Goal: Task Accomplishment & Management: Use online tool/utility

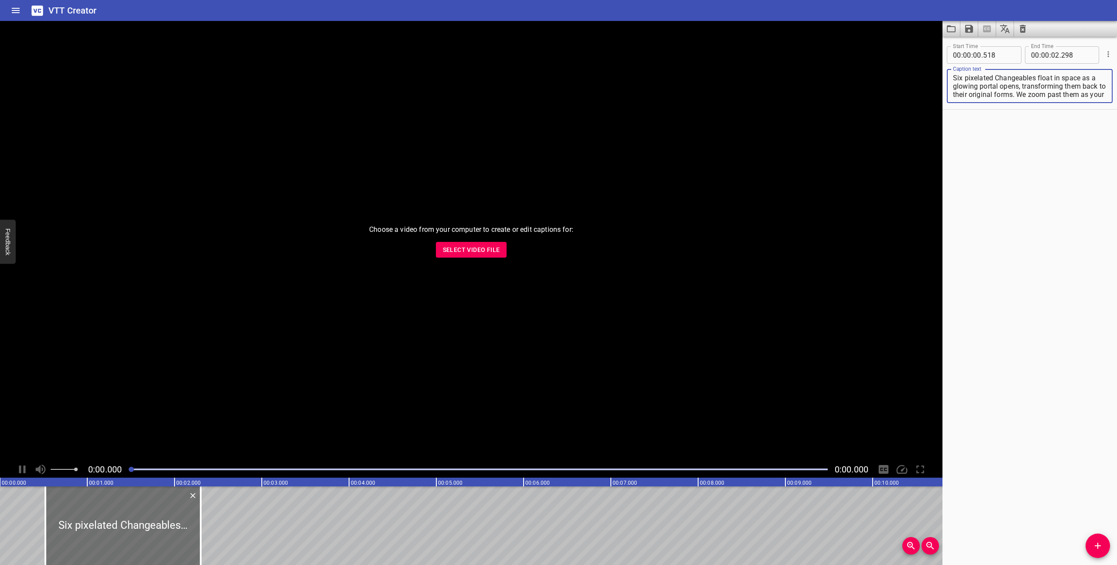
click at [1023, 27] on icon "Clear captions" at bounding box center [1023, 29] width 6 height 8
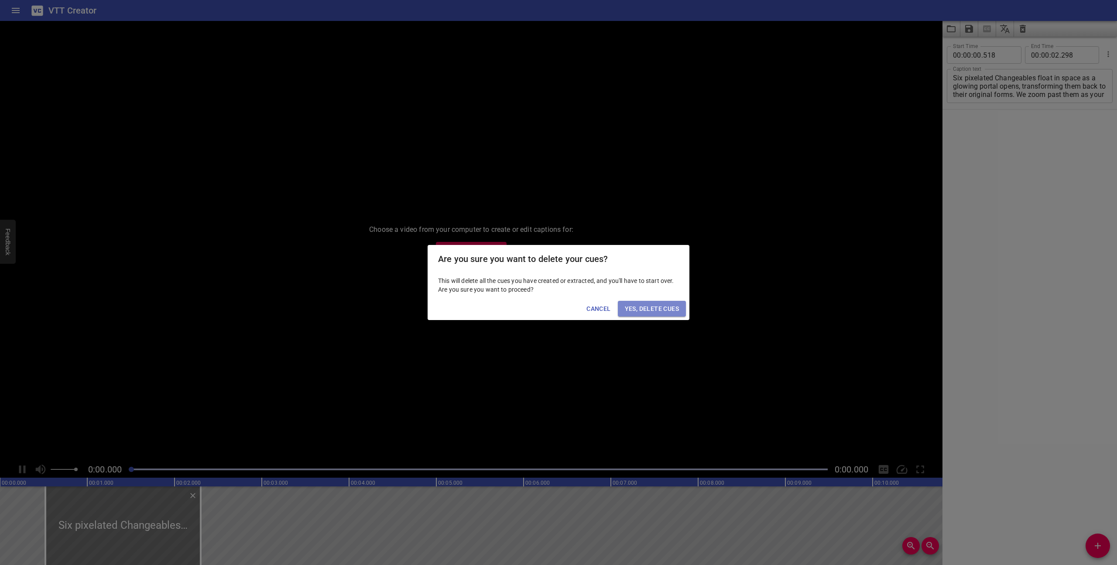
click at [672, 309] on span "Yes, Delete Cues" at bounding box center [652, 308] width 54 height 11
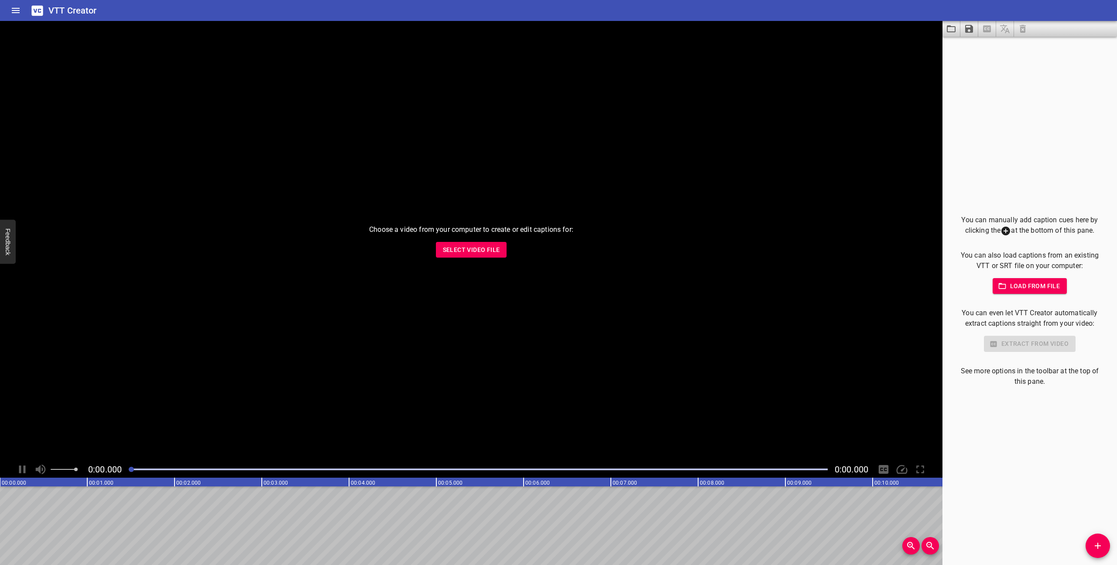
click at [472, 256] on button "Select Video File" at bounding box center [471, 250] width 71 height 16
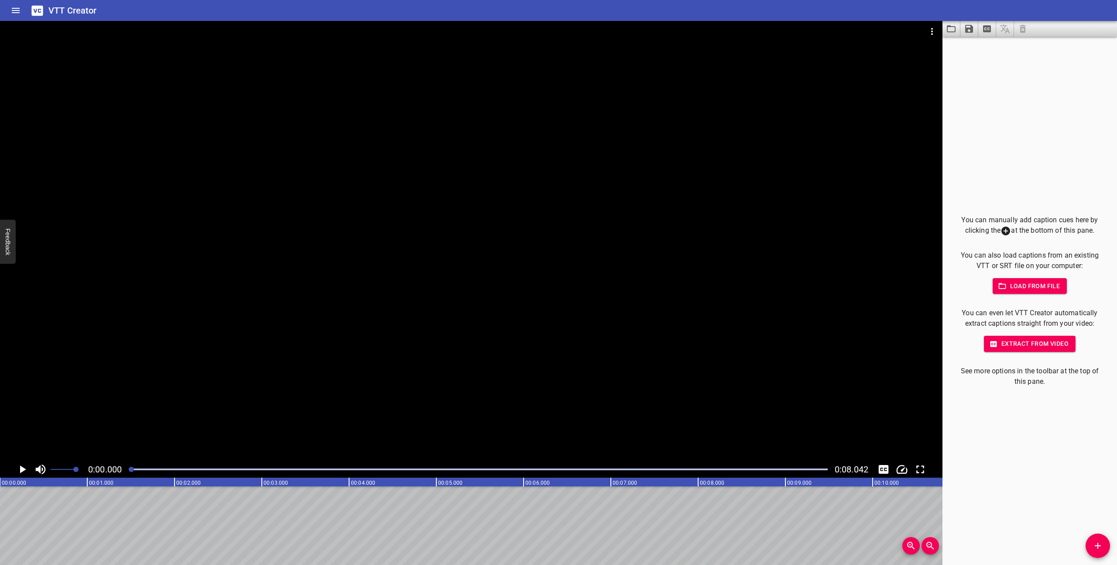
click at [42, 472] on icon "Toggle mute" at bounding box center [40, 469] width 13 height 13
click at [20, 469] on icon "Play/Pause" at bounding box center [23, 469] width 6 height 8
click at [20, 469] on icon "Play/Pause" at bounding box center [22, 469] width 7 height 8
click at [20, 469] on icon "Play/Pause" at bounding box center [23, 469] width 6 height 8
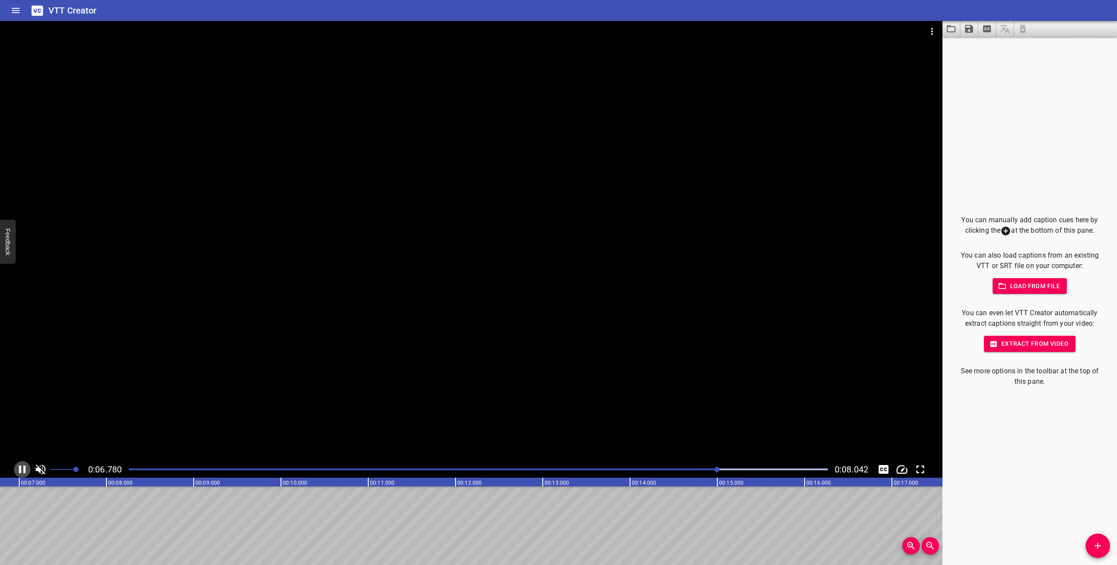
click at [20, 469] on icon "Play/Pause" at bounding box center [22, 469] width 7 height 8
click at [128, 468] on div at bounding box center [478, 469] width 710 height 12
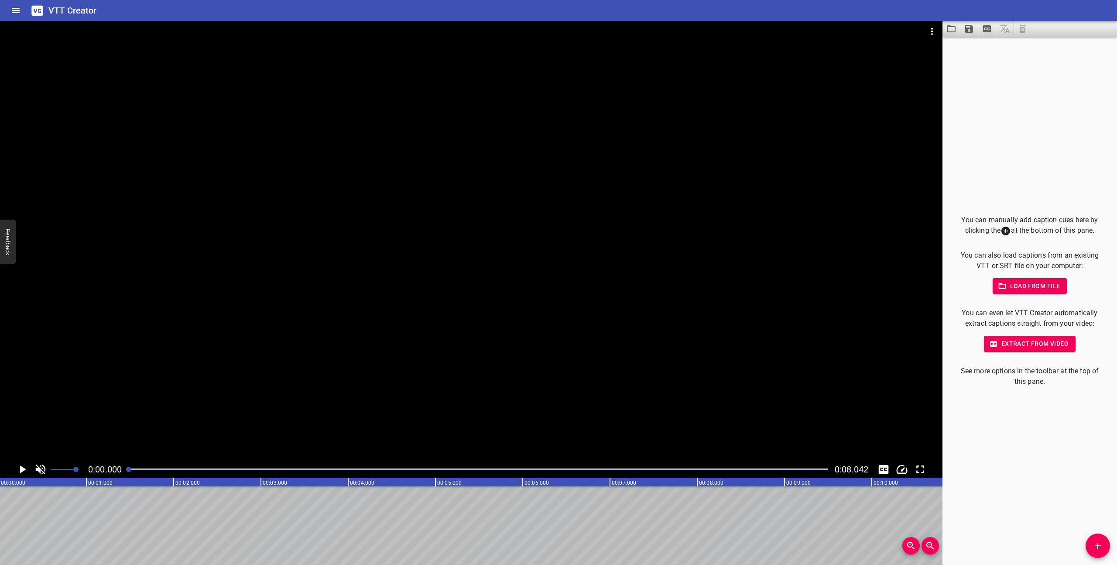
scroll to position [0, 0]
click at [21, 467] on icon "Play/Pause" at bounding box center [23, 469] width 6 height 8
click at [21, 467] on icon "Play/Pause" at bounding box center [22, 469] width 13 height 13
click at [1105, 546] on span "Add Cue" at bounding box center [1098, 545] width 24 height 10
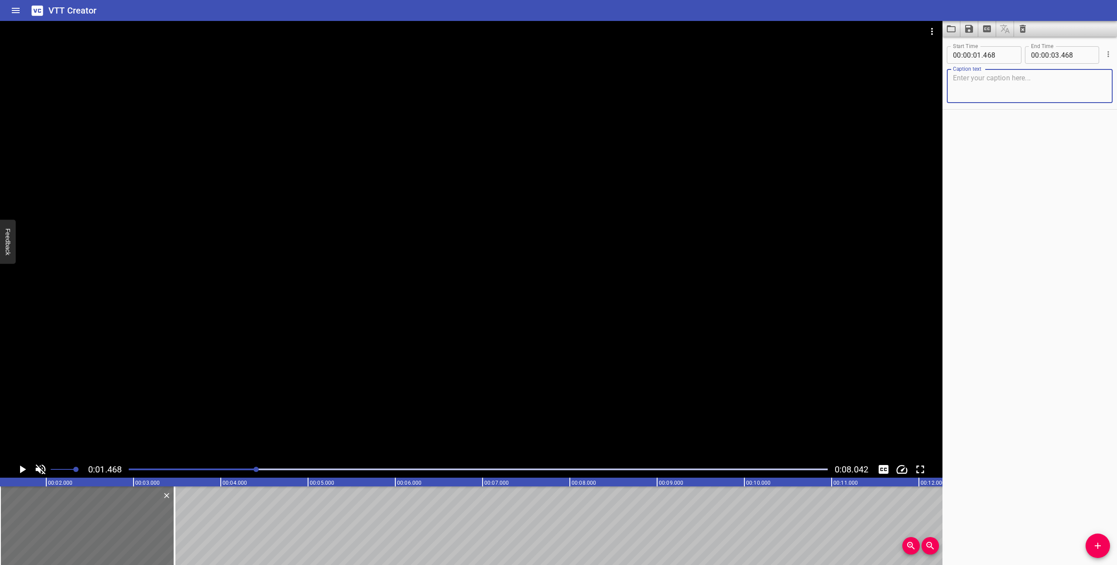
click at [1025, 81] on textarea at bounding box center [1030, 86] width 154 height 25
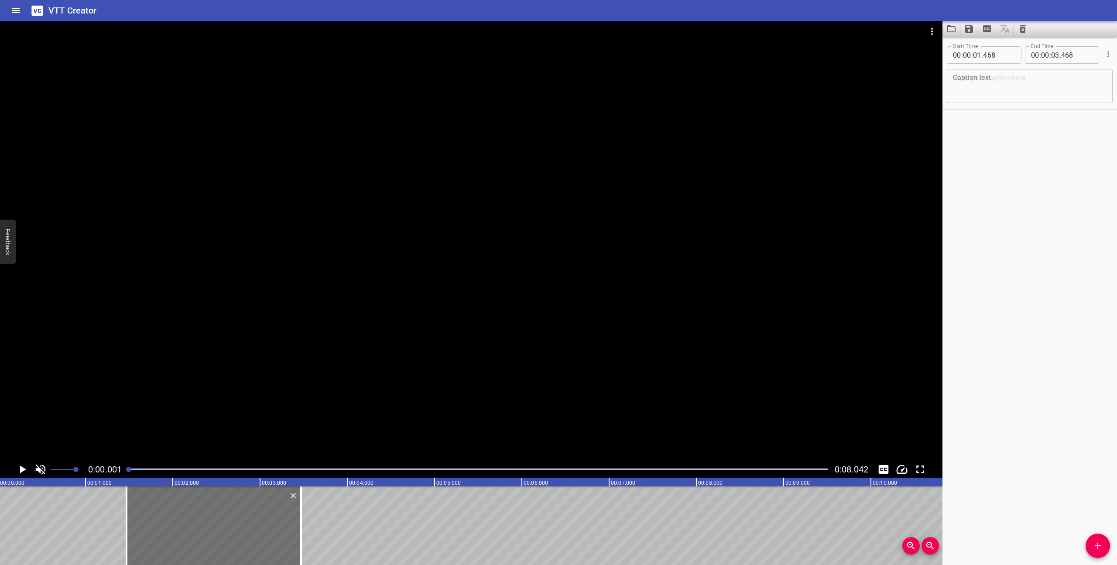
scroll to position [0, 0]
click at [24, 468] on icon "Play/Pause" at bounding box center [23, 469] width 6 height 8
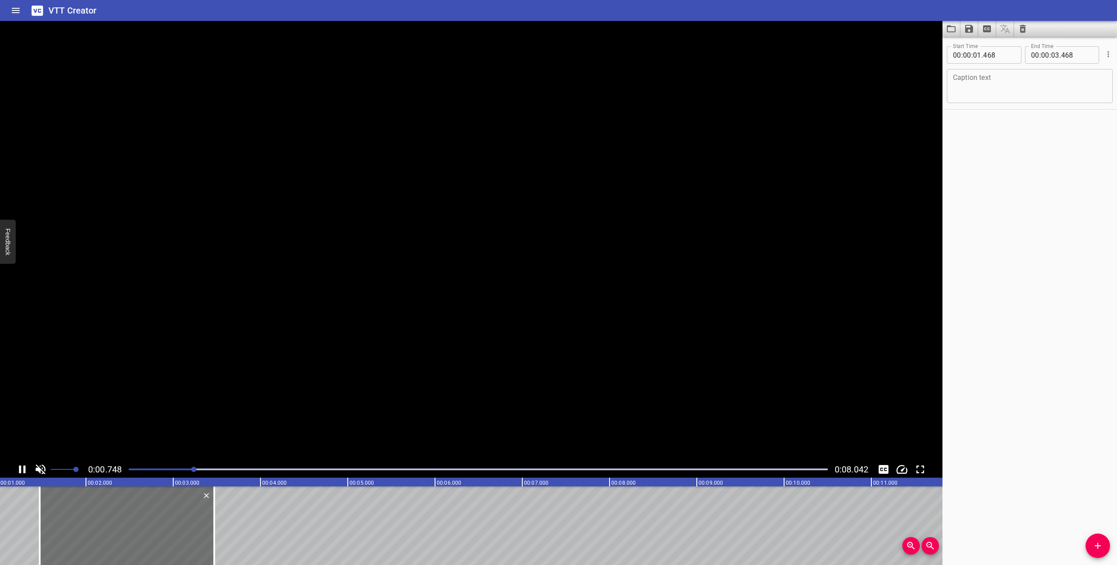
click at [24, 468] on icon "Play/Pause" at bounding box center [22, 469] width 7 height 8
click at [1027, 93] on textarea at bounding box center [1030, 86] width 154 height 25
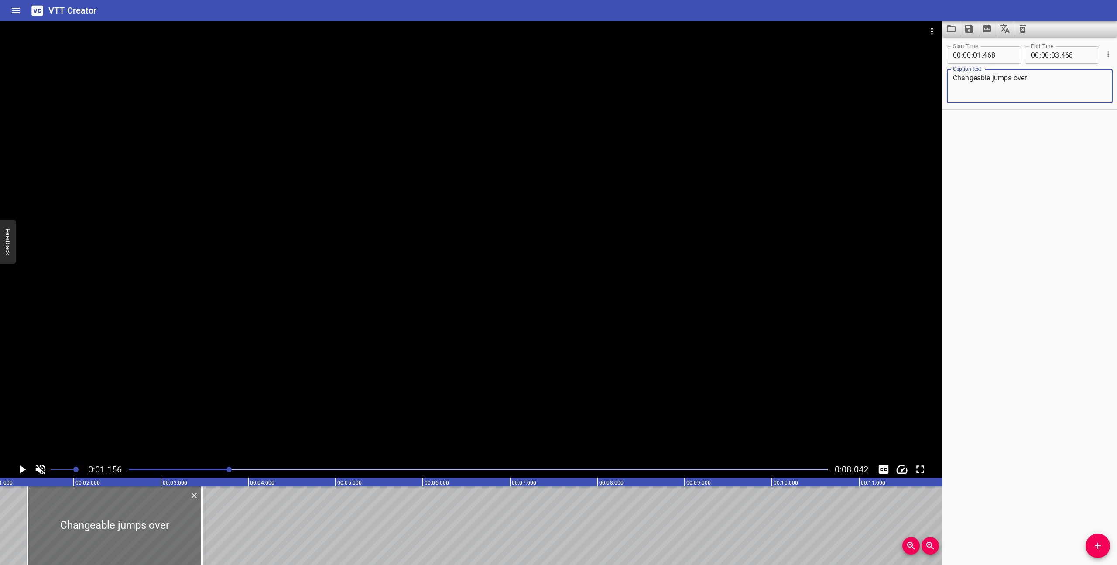
click at [128, 469] on div at bounding box center [478, 469] width 710 height 12
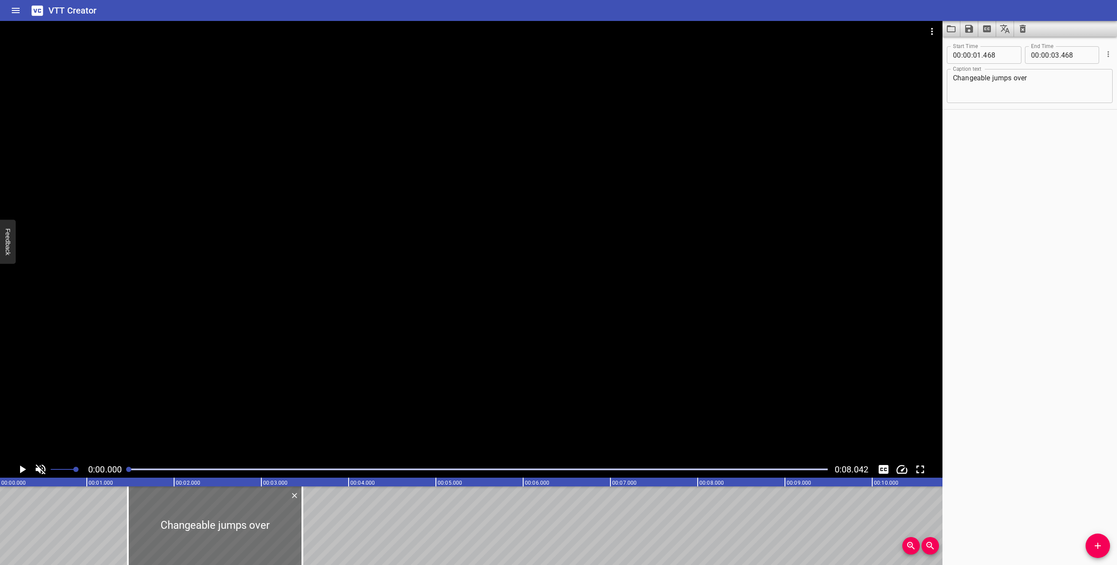
scroll to position [0, 0]
click at [22, 468] on icon "Play/Pause" at bounding box center [23, 469] width 6 height 8
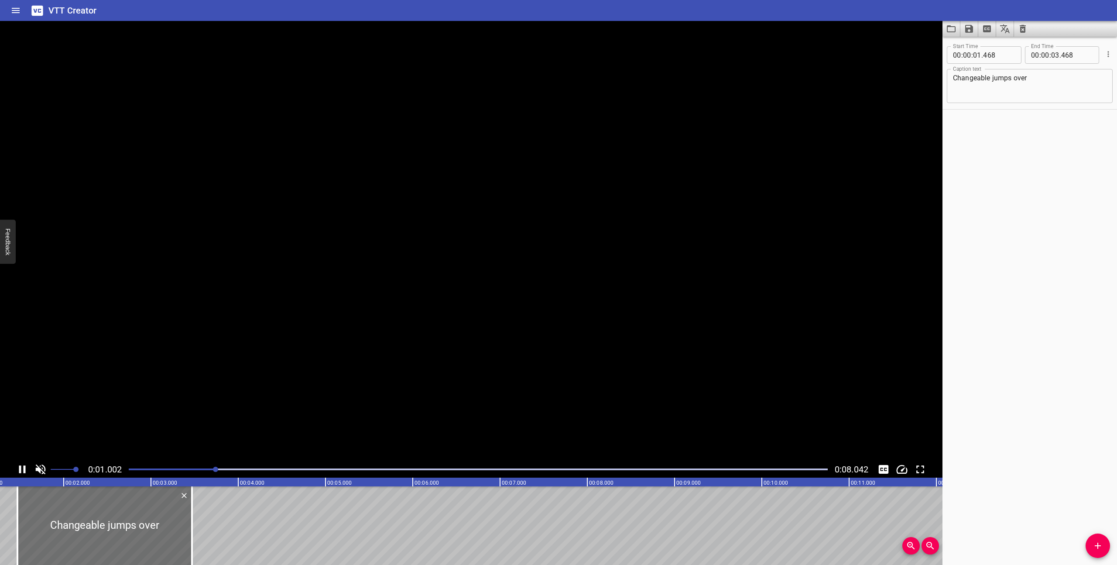
click at [22, 468] on icon "Play/Pause" at bounding box center [22, 469] width 13 height 13
click at [129, 470] on div at bounding box center [478, 469] width 710 height 12
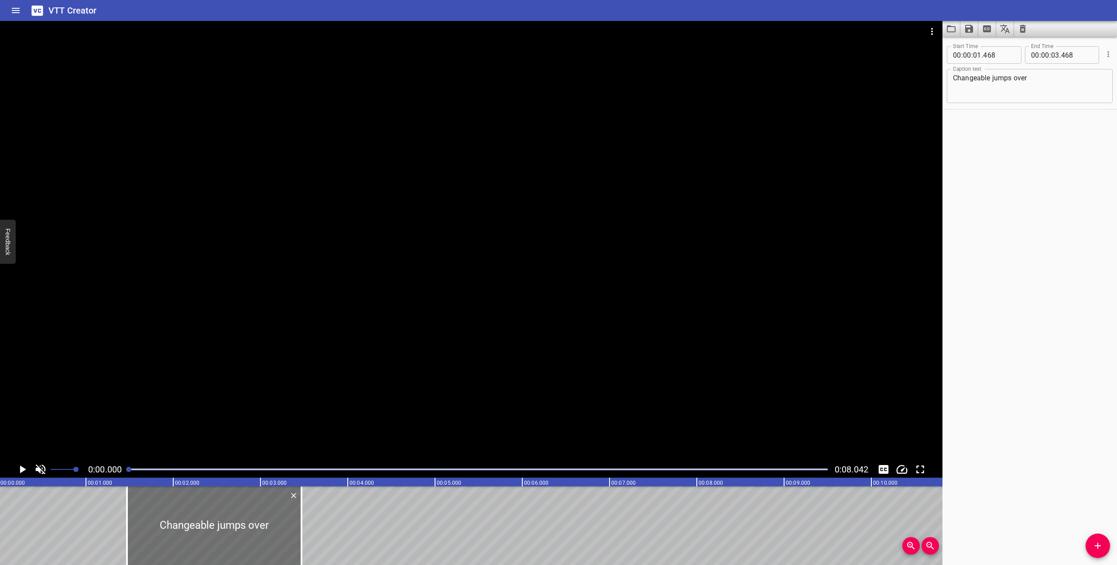
scroll to position [0, 0]
click at [19, 467] on icon "Play/Pause" at bounding box center [22, 469] width 13 height 13
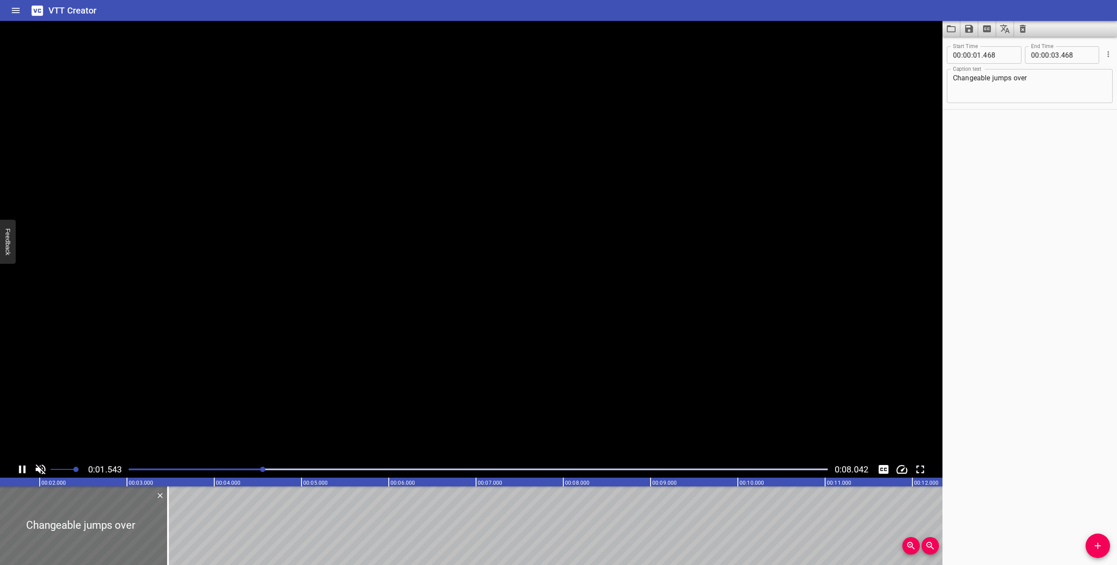
click at [19, 467] on icon "Play/Pause" at bounding box center [22, 469] width 7 height 8
click at [1023, 82] on textarea "Changeable jumps over" at bounding box center [1030, 86] width 154 height 25
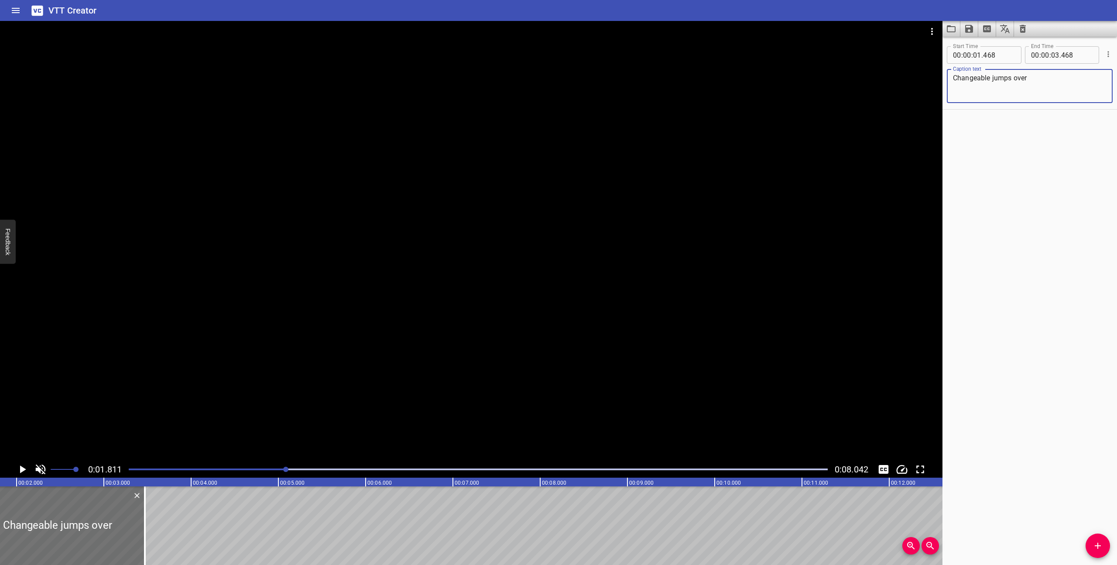
click at [1023, 82] on textarea "Changeable jumps over" at bounding box center [1030, 86] width 154 height 25
type textarea "Joystick moves right and"
click at [992, 79] on textarea "Joystick moves right and" at bounding box center [1030, 86] width 154 height 25
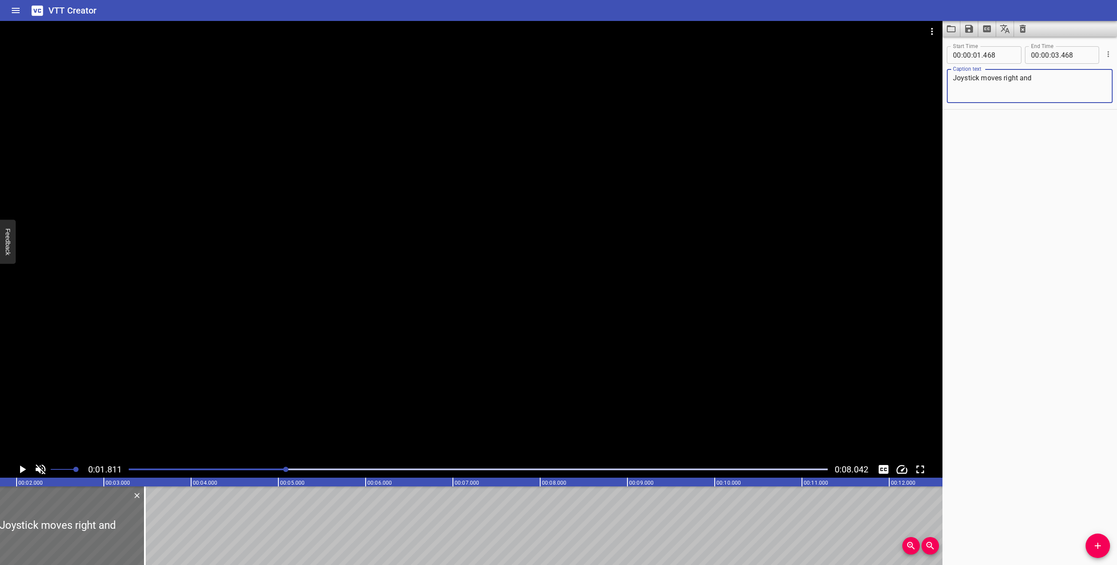
click at [992, 79] on textarea "Joystick moves right and" at bounding box center [1030, 86] width 154 height 25
click at [967, 78] on textarea "Joystick moves right and" at bounding box center [1030, 86] width 154 height 25
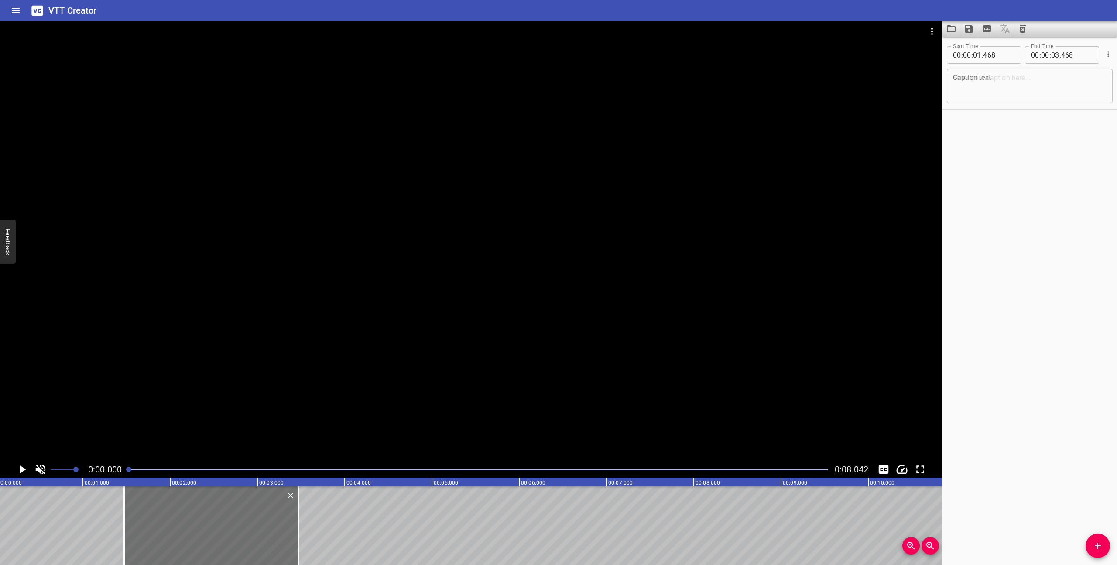
scroll to position [0, 0]
click at [19, 467] on icon "Play/Pause" at bounding box center [22, 469] width 13 height 13
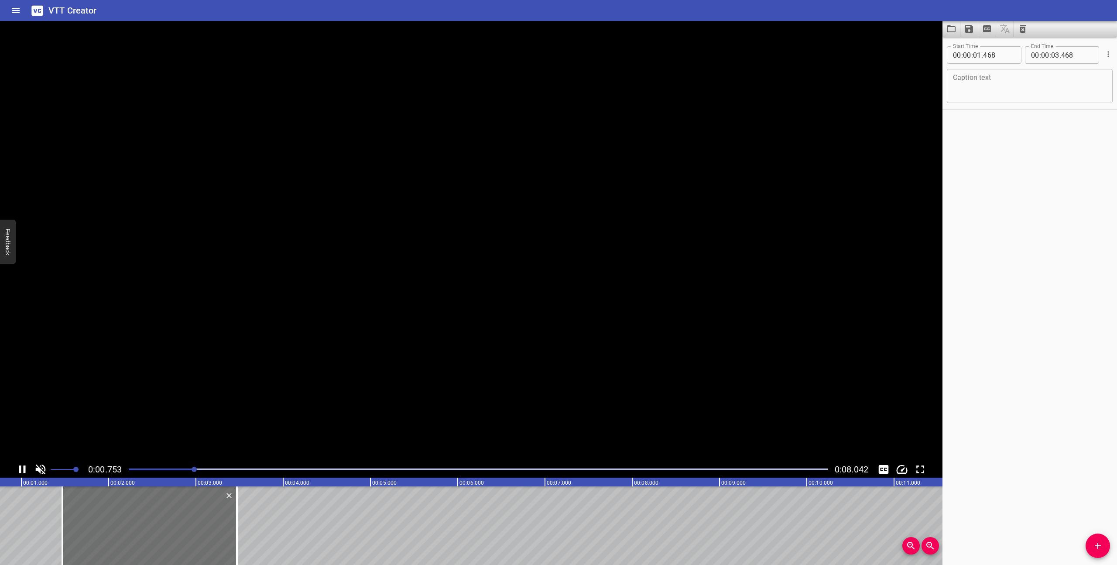
click at [19, 467] on icon "Play/Pause" at bounding box center [22, 469] width 13 height 13
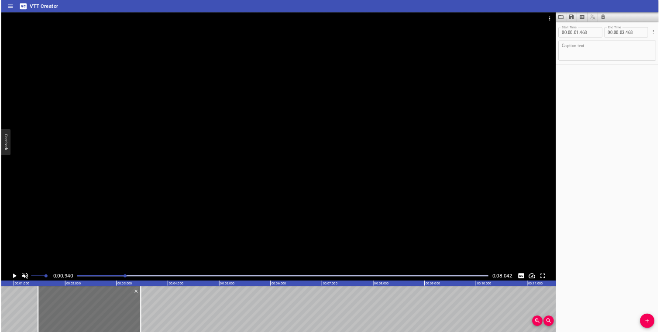
scroll to position [0, 82]
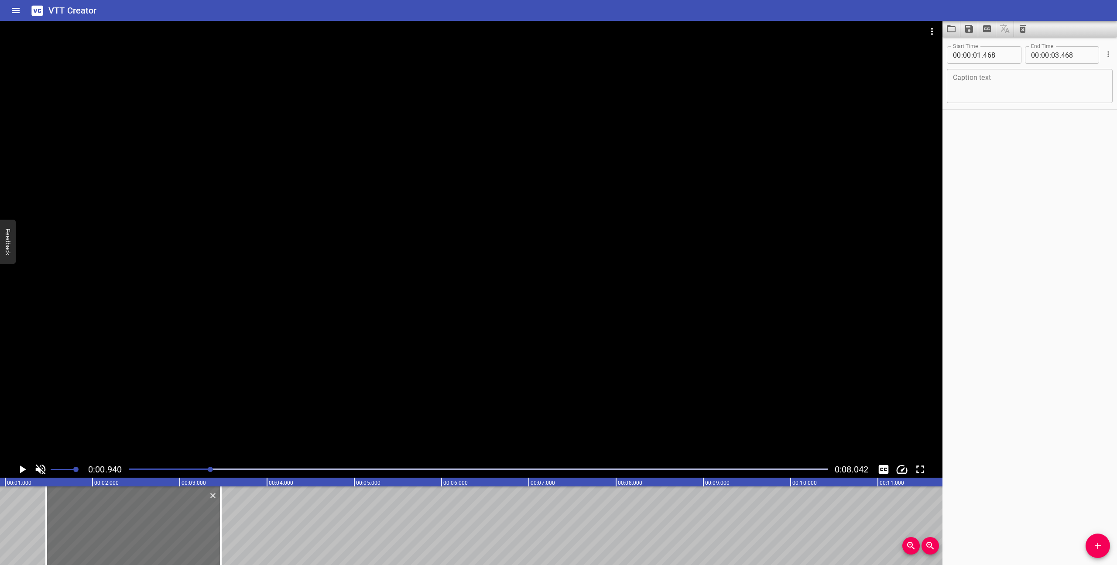
click at [984, 83] on textarea at bounding box center [1030, 86] width 154 height 25
drag, startPoint x: 999, startPoint y: 95, endPoint x: 951, endPoint y: 86, distance: 48.4
click at [951, 86] on div "A Changeable stands before a gap in its path. The joystick moves right and jump…" at bounding box center [1030, 86] width 166 height 34
drag, startPoint x: 1079, startPoint y: 85, endPoint x: 951, endPoint y: 84, distance: 127.9
click at [951, 84] on div "A Changeable stands before a gap in its path. The joystick and jump button are …" at bounding box center [1030, 86] width 166 height 34
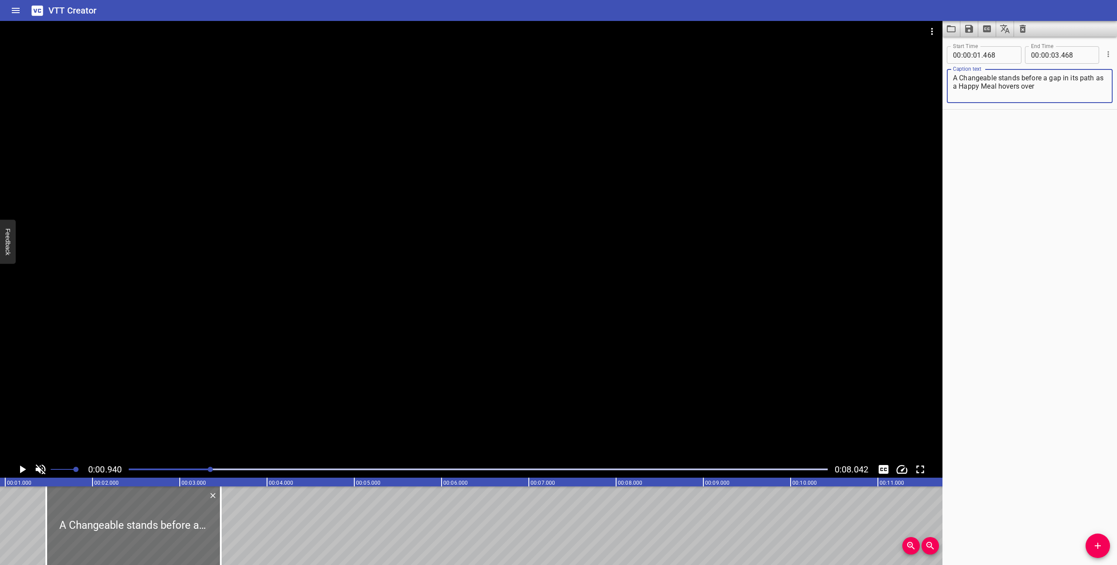
click at [1044, 88] on textarea "A Changeable stands before a gap in its path as a Happy Meal hovers over" at bounding box center [1030, 86] width 154 height 25
drag, startPoint x: 1039, startPoint y: 88, endPoint x: 1021, endPoint y: 88, distance: 17.5
click at [1021, 88] on textarea "A Changeable stands before a gap in its path as a Happy Meal hovers over" at bounding box center [1030, 86] width 154 height 25
click at [1035, 82] on textarea "A Changeable stands before a gap in its path as a Happy Meal hovers above." at bounding box center [1030, 86] width 154 height 25
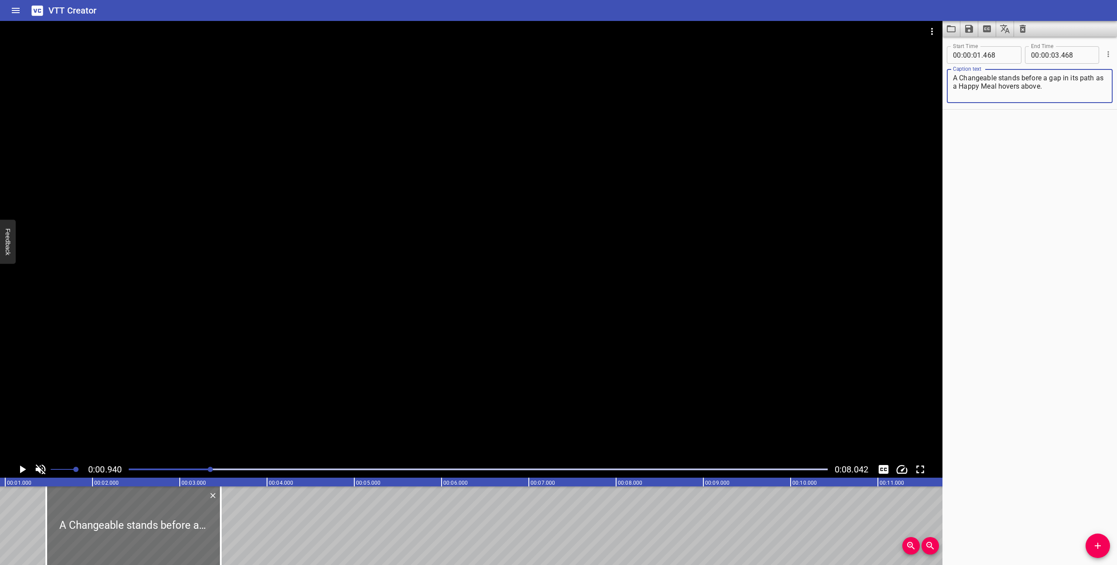
click at [1035, 82] on textarea "A Changeable stands before a gap in its path as a Happy Meal hovers above." at bounding box center [1030, 86] width 154 height 25
click at [999, 79] on textarea "A Happy Meal hovers above a gap in the Changeable's path." at bounding box center [1030, 86] width 154 height 25
click at [1099, 78] on textarea "A Happy Meal box hovers above a gap in the Changeable's path." at bounding box center [1030, 86] width 154 height 25
click at [1034, 88] on textarea "A Happy Meal box hovers above a gap in a Changeable's path." at bounding box center [1030, 86] width 154 height 25
click at [955, 88] on textarea "A Happy Meal box hovers above a gap in a Changeable's path." at bounding box center [1030, 86] width 154 height 25
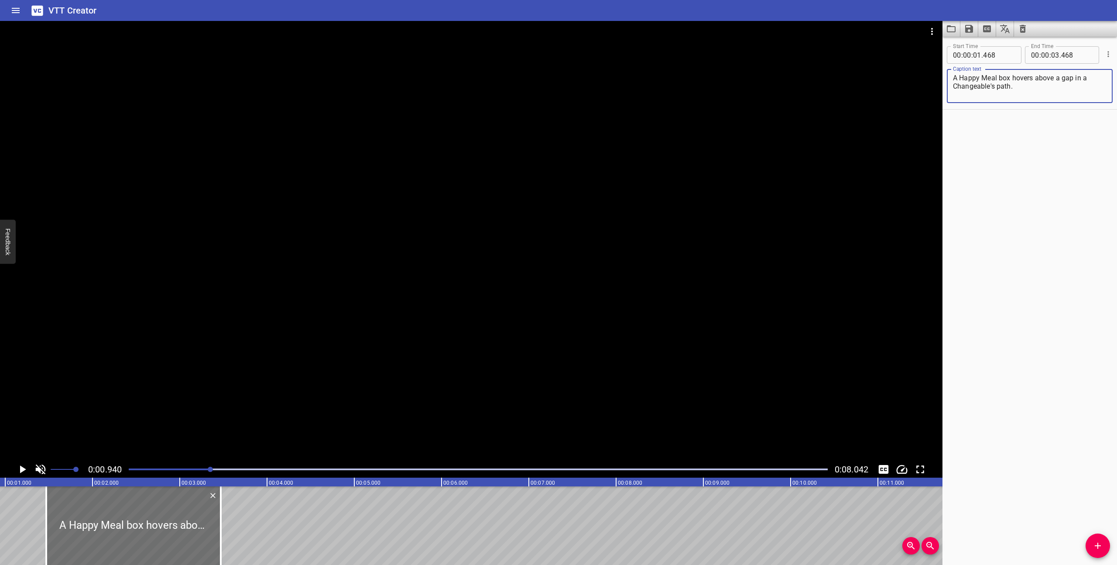
click at [1028, 89] on textarea "A Happy Meal box hovers above a gap in a Changeable's path." at bounding box center [1030, 86] width 154 height 25
click at [1014, 80] on textarea "A Happy Meal box hovers above a gap in a Changeable's path." at bounding box center [1030, 86] width 154 height 25
click at [1019, 86] on textarea "A Happy Meal box hovers above a gap in a Changeable's path." at bounding box center [1030, 86] width 154 height 25
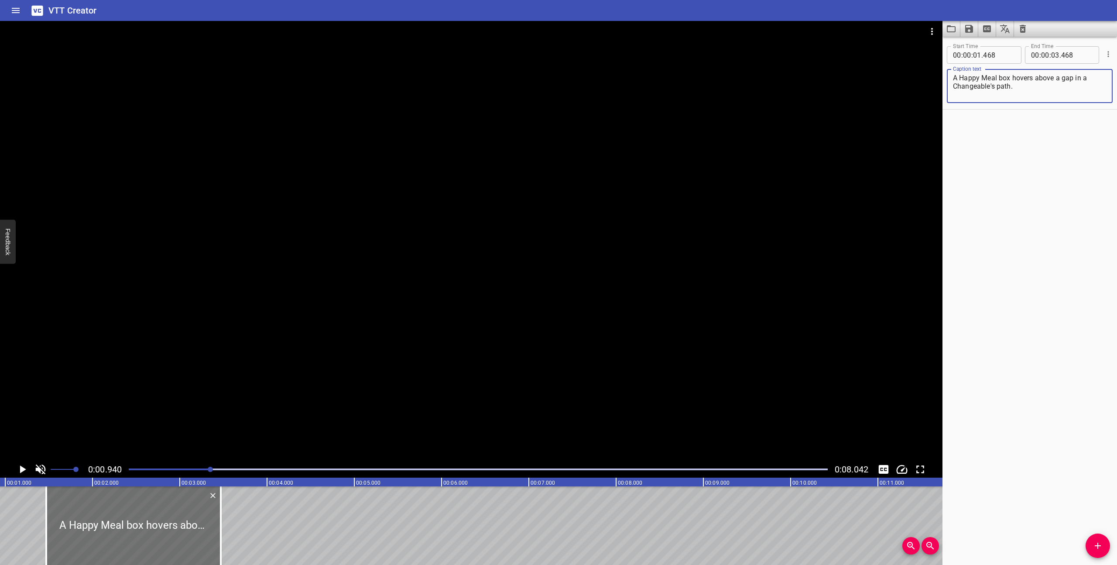
click at [1019, 86] on textarea "A Happy Meal box hovers above a gap in a Changeable's path." at bounding box center [1030, 86] width 154 height 25
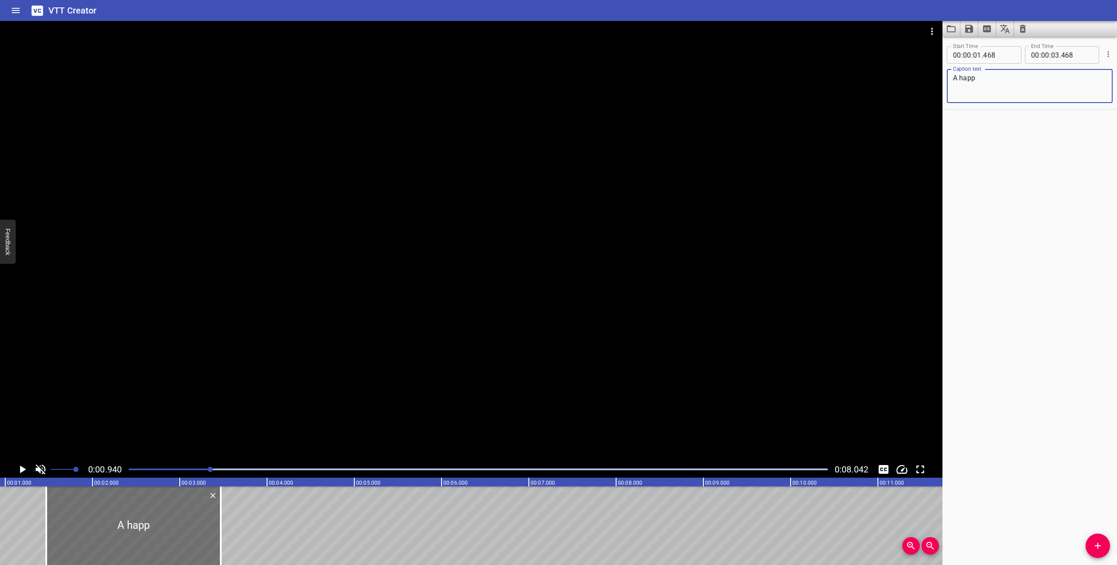
click at [991, 75] on textarea "A happ" at bounding box center [1030, 86] width 154 height 25
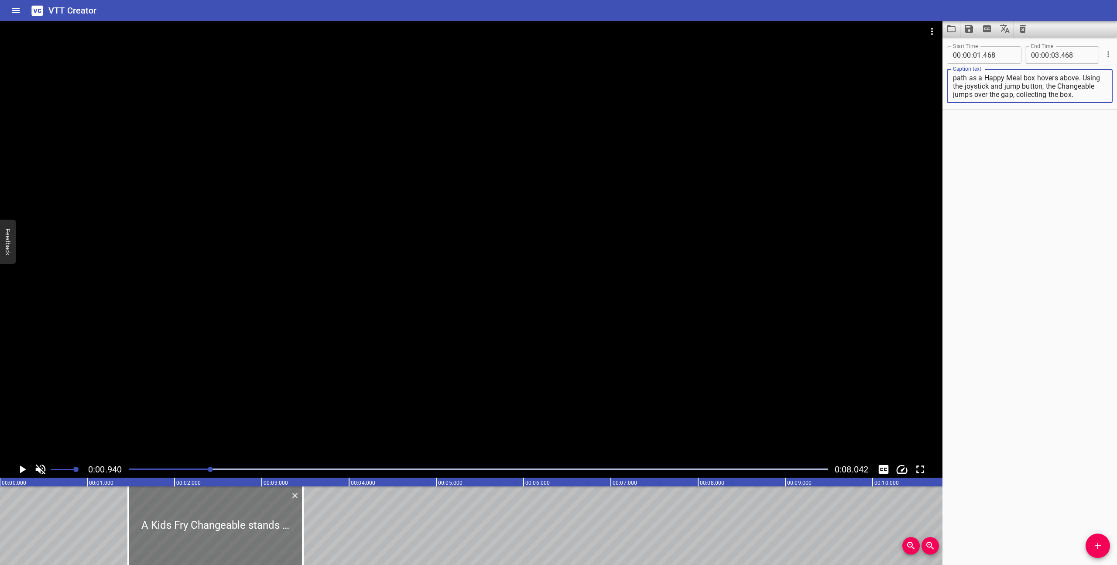
type textarea "A Kids Fry Changeable stands before a gap in its path as a Happy Meal box hover…"
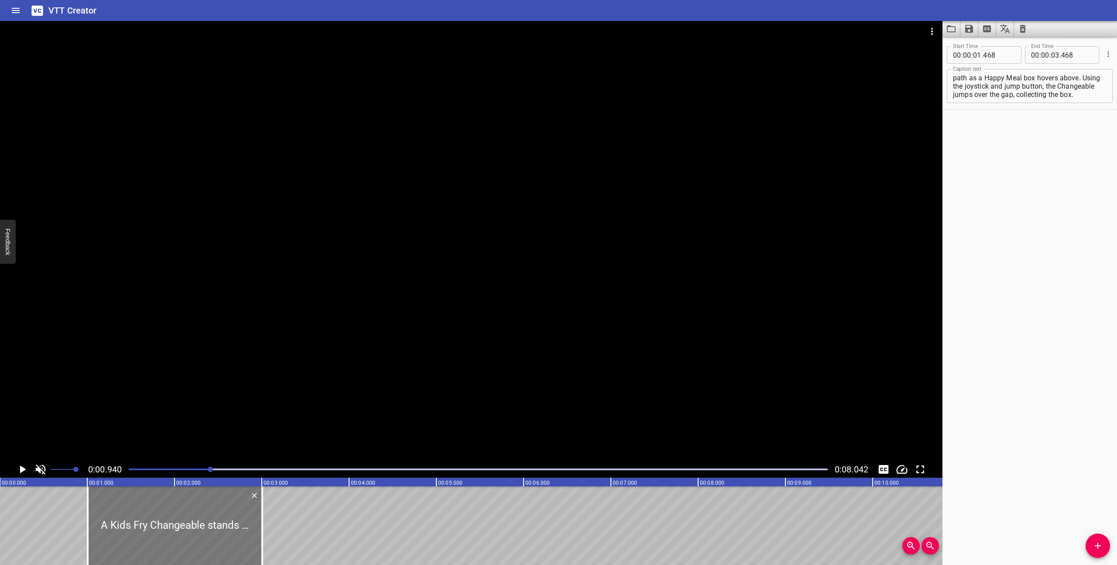
drag, startPoint x: 215, startPoint y: 512, endPoint x: 175, endPoint y: 511, distance: 40.6
click at [175, 511] on div at bounding box center [175, 525] width 175 height 79
type input "003"
drag, startPoint x: 262, startPoint y: 531, endPoint x: 217, endPoint y: 526, distance: 45.3
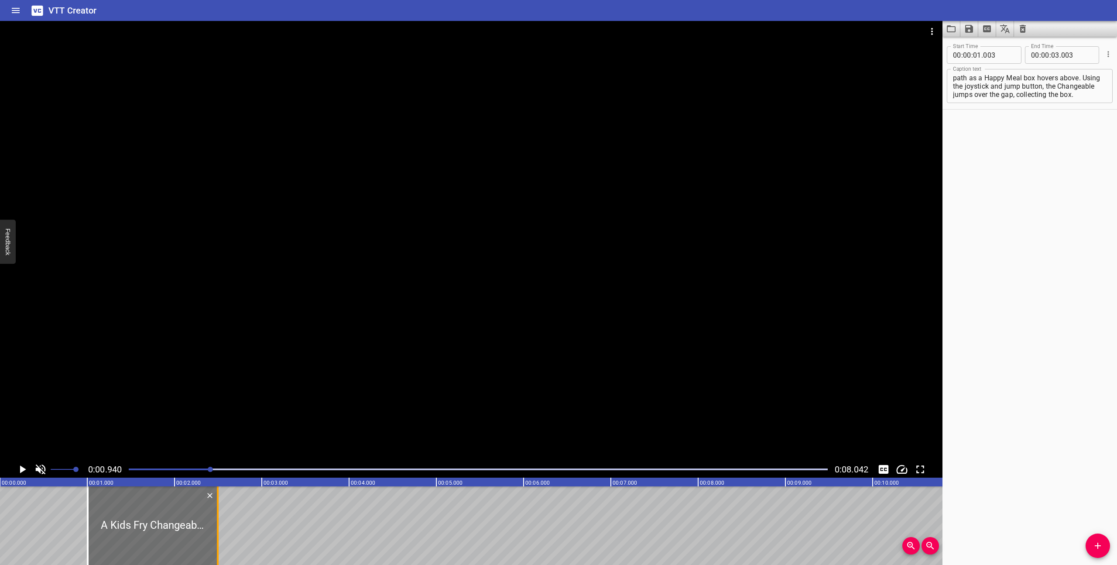
click at [217, 526] on div at bounding box center [218, 525] width 2 height 79
type input "02"
type input "488"
click at [22, 467] on icon "Play/Pause" at bounding box center [23, 469] width 6 height 8
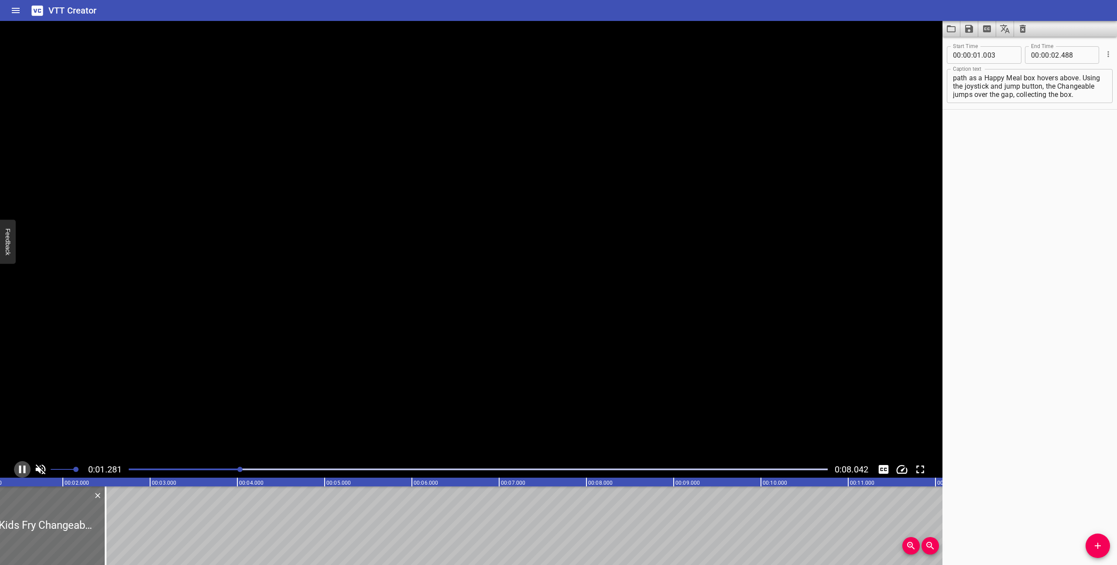
click at [22, 467] on icon "Play/Pause" at bounding box center [22, 469] width 13 height 13
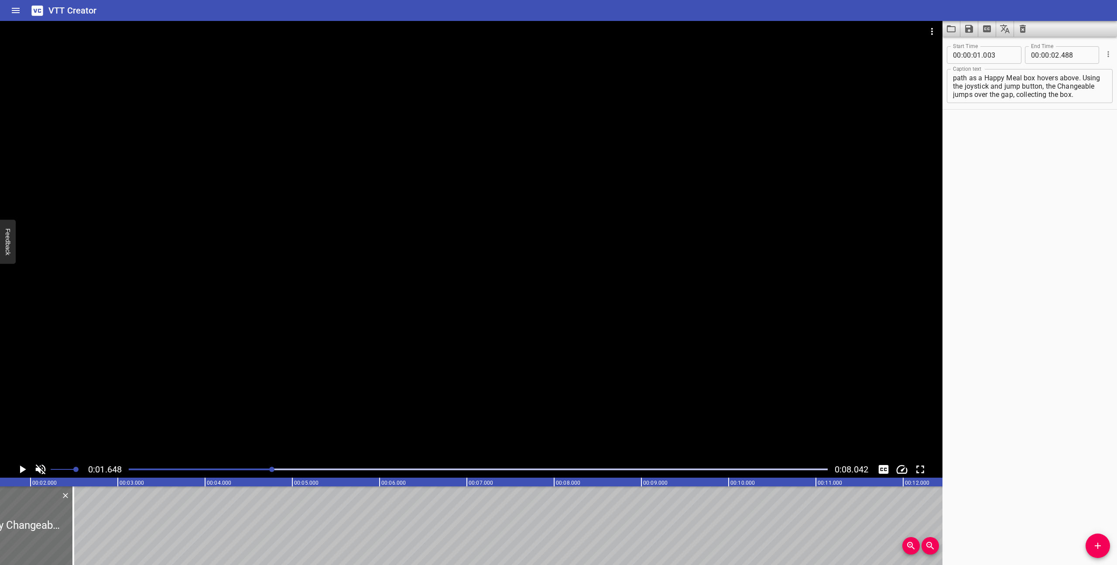
click at [127, 469] on div at bounding box center [478, 469] width 710 height 12
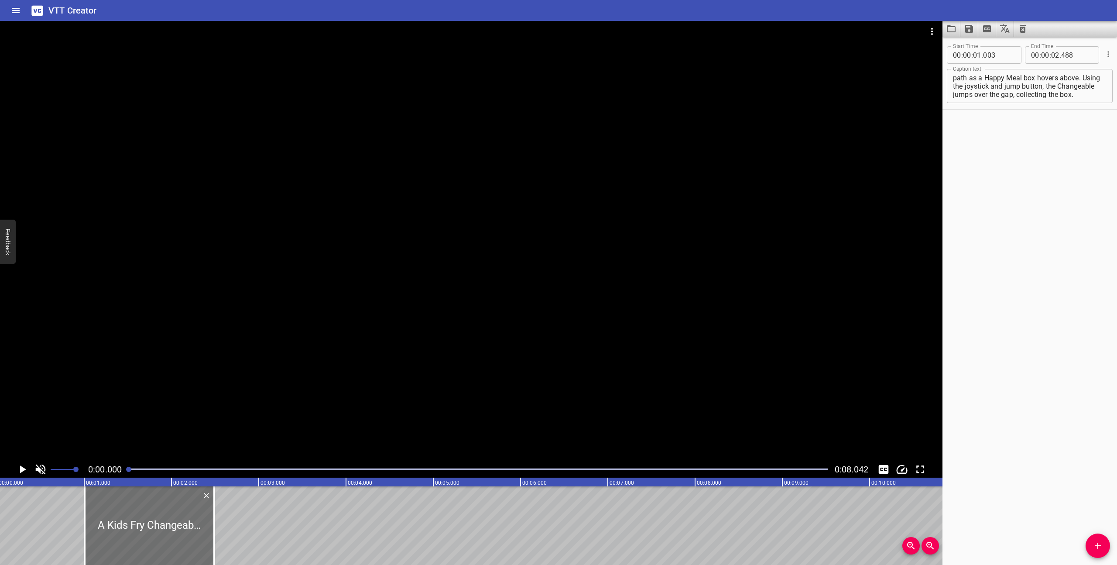
scroll to position [0, 0]
click at [21, 470] on icon "Play/Pause" at bounding box center [23, 469] width 6 height 8
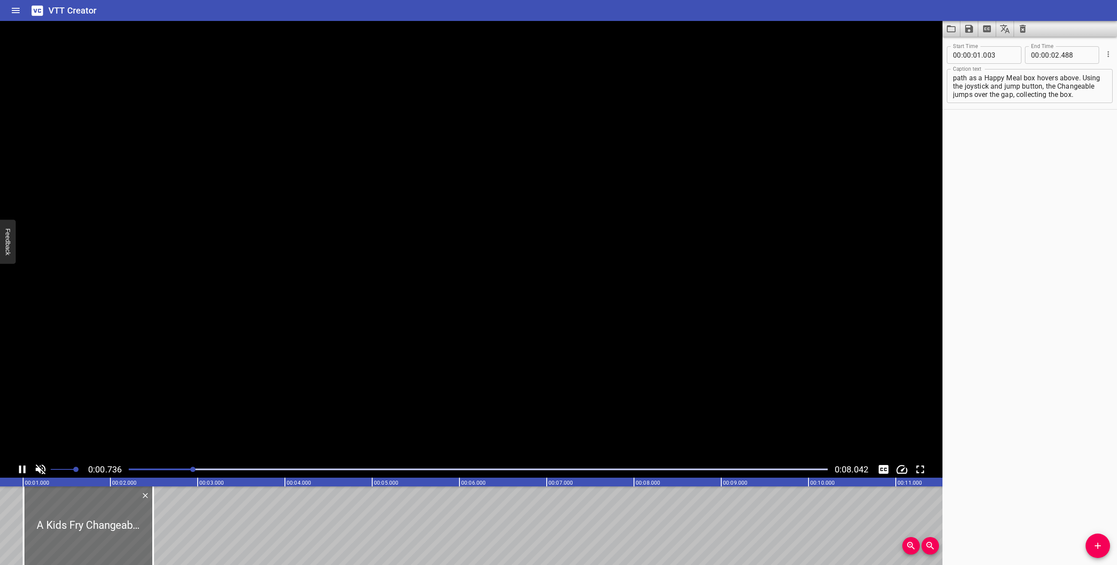
click at [21, 470] on icon "Play/Pause" at bounding box center [22, 469] width 7 height 8
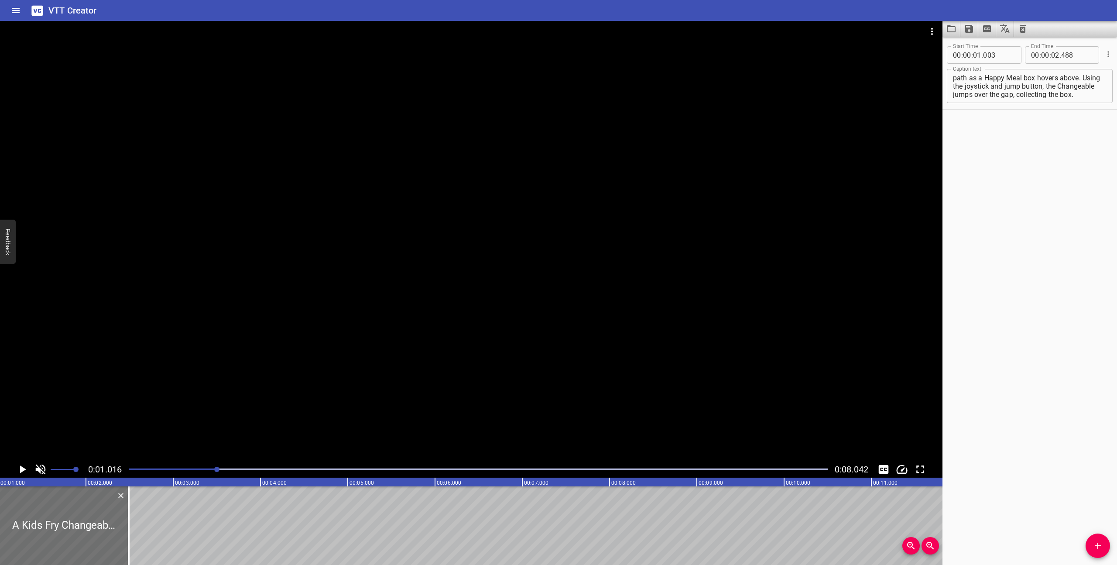
click at [129, 467] on div at bounding box center [478, 469] width 710 height 12
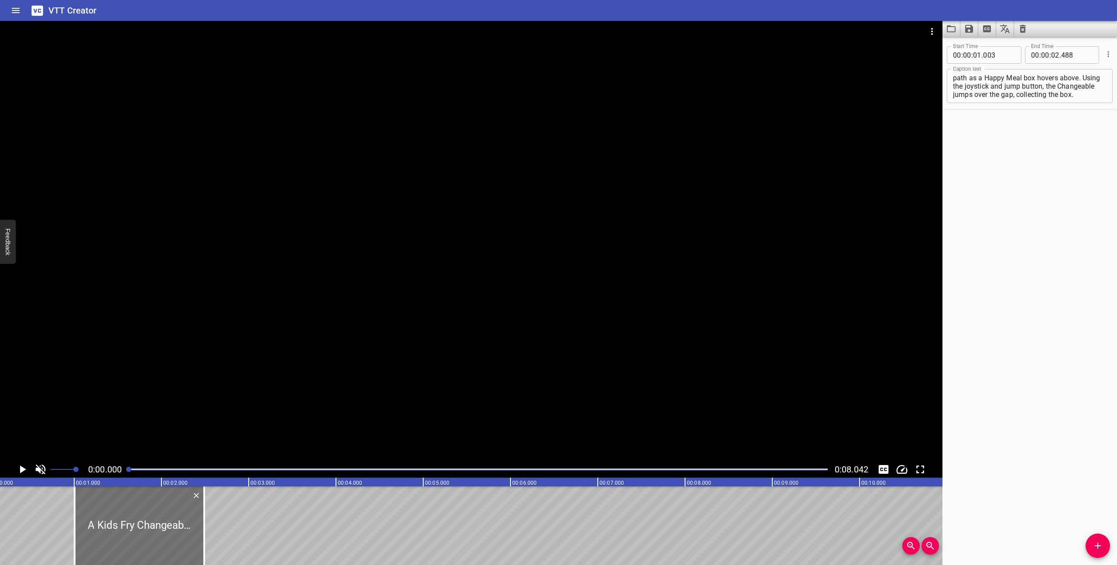
scroll to position [0, 0]
click at [210, 494] on icon "Delete" at bounding box center [209, 495] width 5 height 5
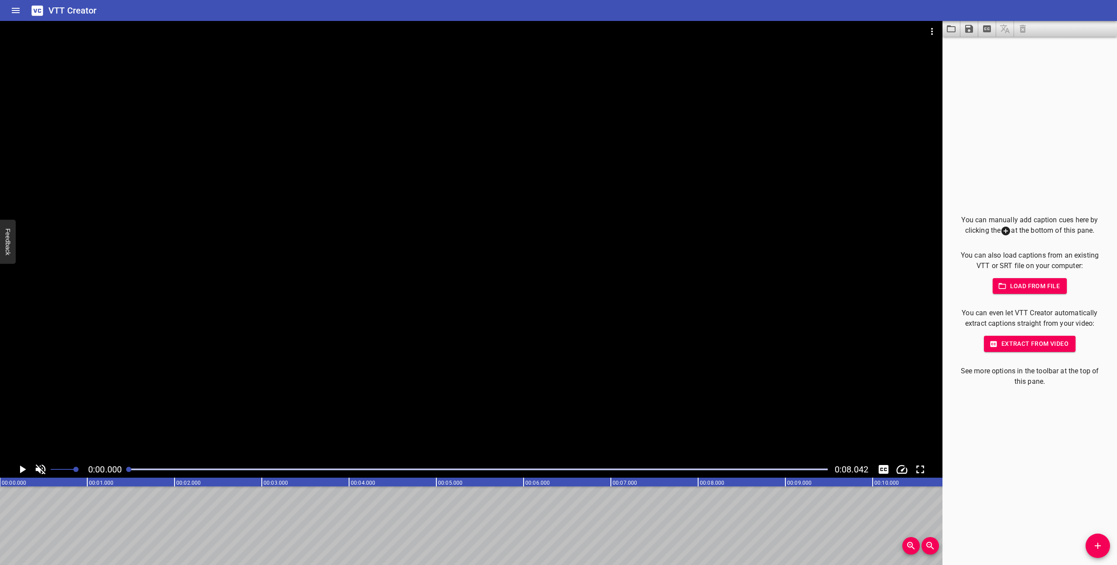
click at [66, 470] on span at bounding box center [63, 469] width 25 height 12
click at [39, 468] on icon "Toggle mute" at bounding box center [41, 469] width 10 height 10
